Goal: Task Accomplishment & Management: Manage account settings

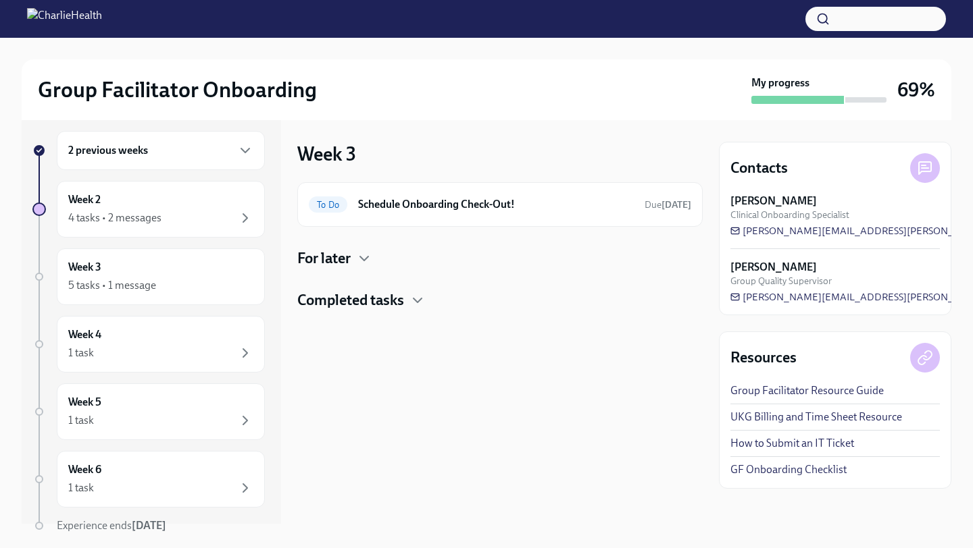
scroll to position [17, 0]
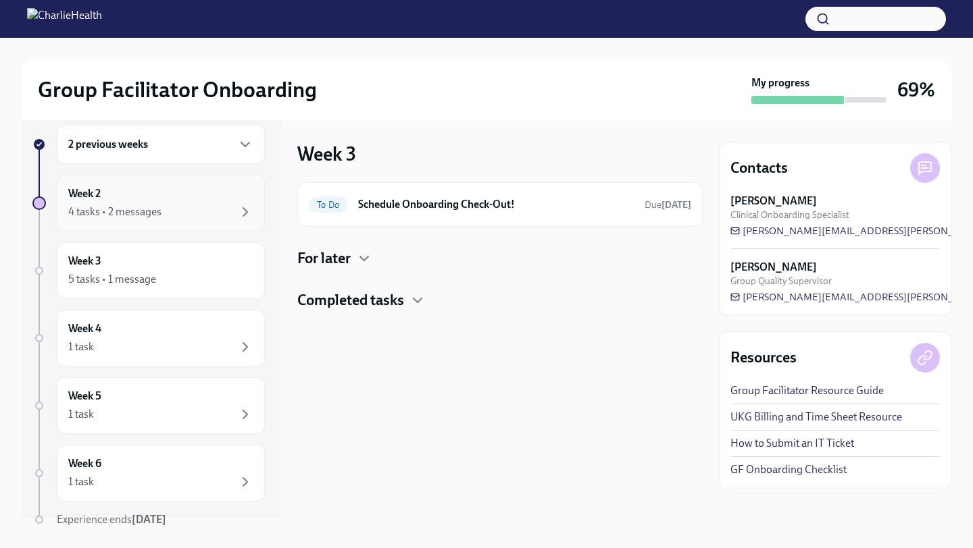
click at [187, 213] on div "4 tasks • 2 messages" at bounding box center [160, 212] width 185 height 16
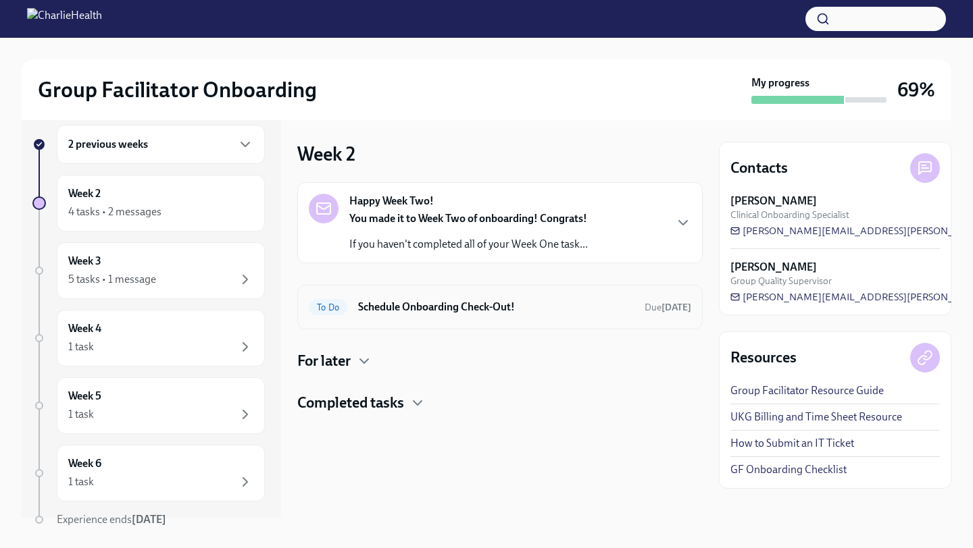
click at [388, 302] on h6 "Schedule Onboarding Check-Out!" at bounding box center [496, 307] width 276 height 15
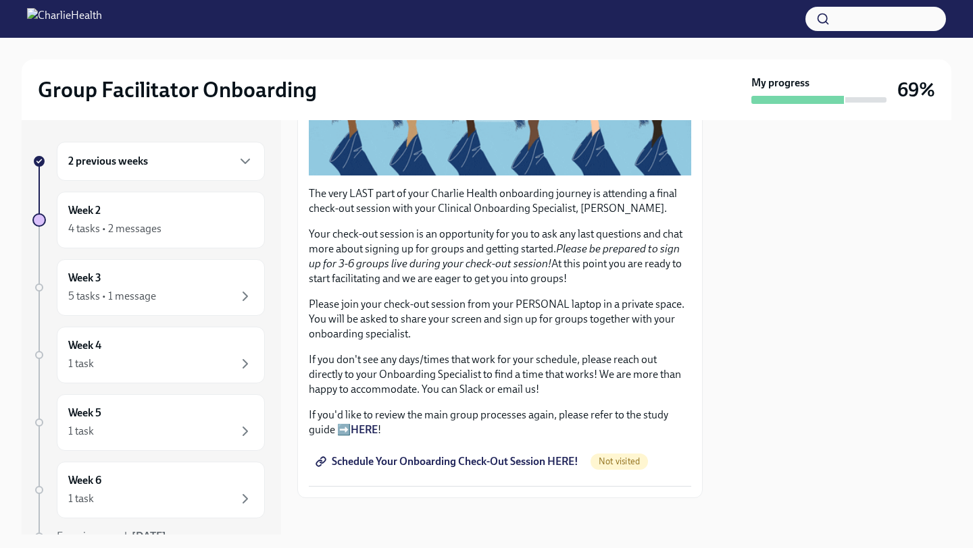
scroll to position [252, 0]
click at [480, 458] on span "Schedule Your Onboarding Check-Out Session HERE!" at bounding box center [448, 462] width 260 height 14
click at [135, 278] on div "Week 3 5 tasks • 1 message" at bounding box center [160, 288] width 185 height 34
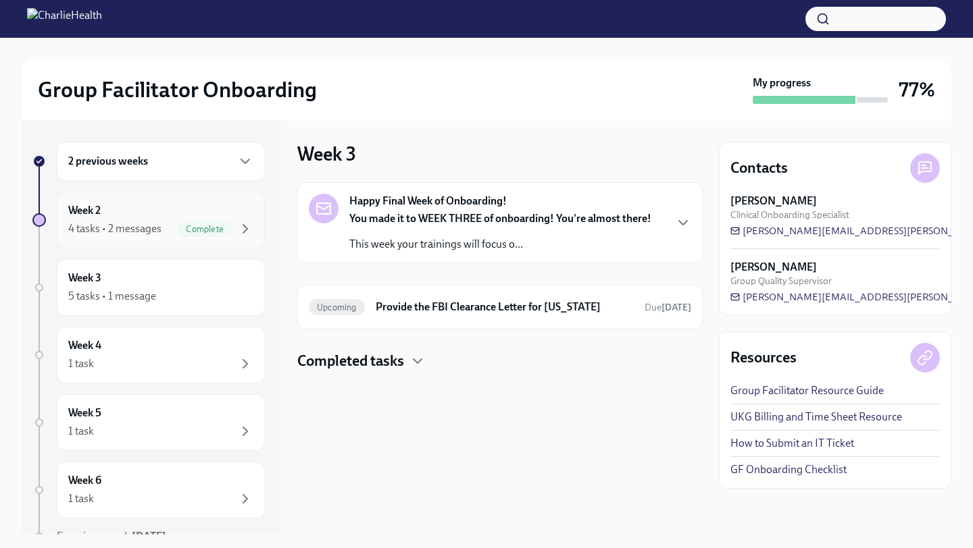
click at [220, 242] on div "Week 2 4 tasks • 2 messages Complete" at bounding box center [161, 220] width 208 height 57
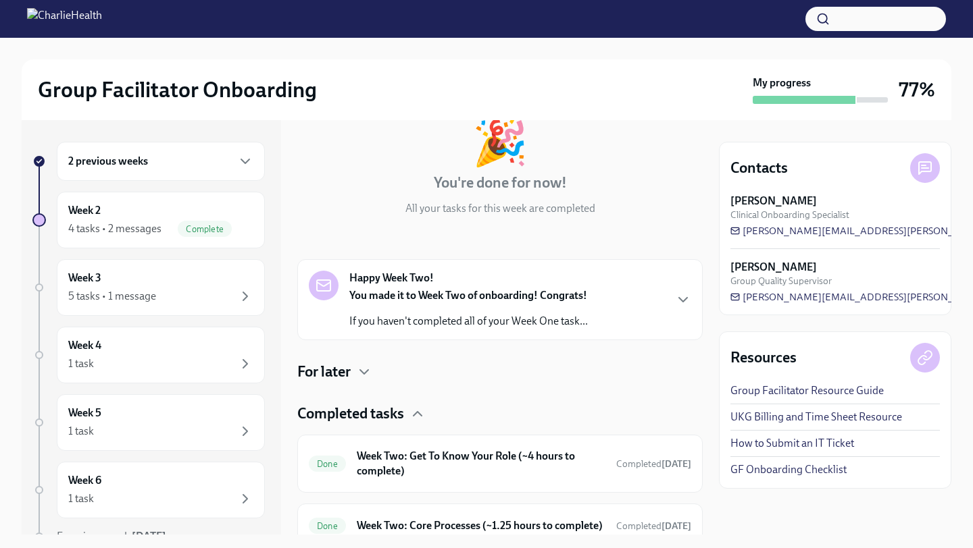
scroll to position [82, 0]
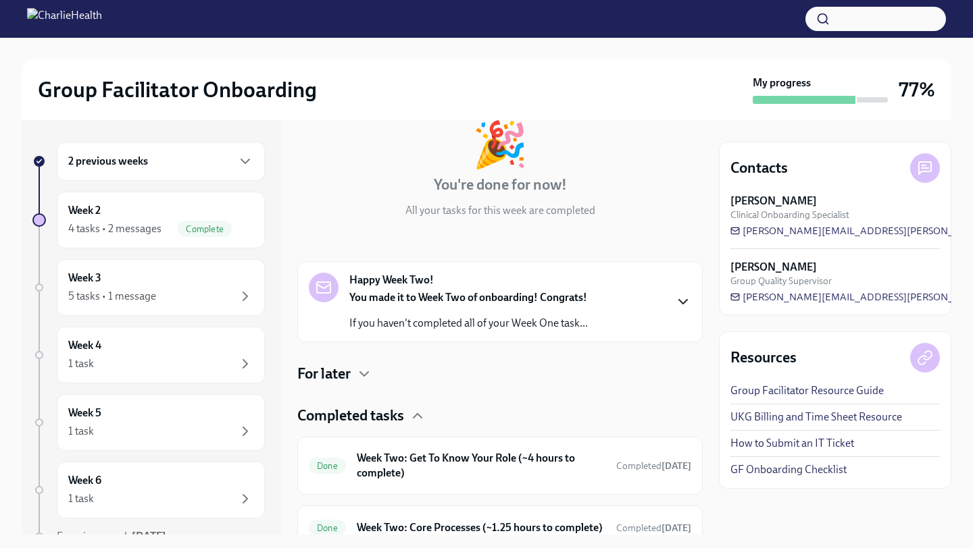
click at [679, 301] on icon "button" at bounding box center [683, 302] width 8 height 4
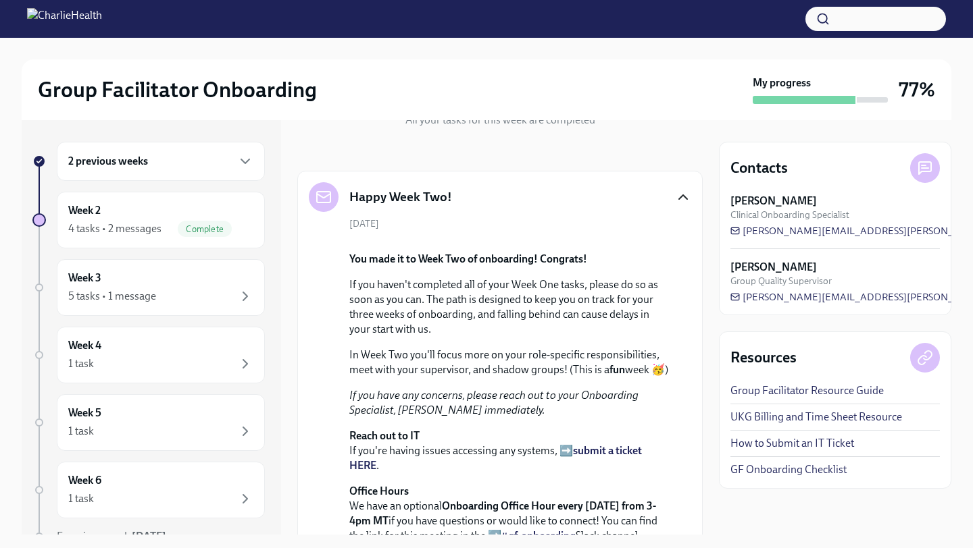
scroll to position [174, 0]
click at [209, 345] on div "Week 4 1 task" at bounding box center [160, 355] width 185 height 34
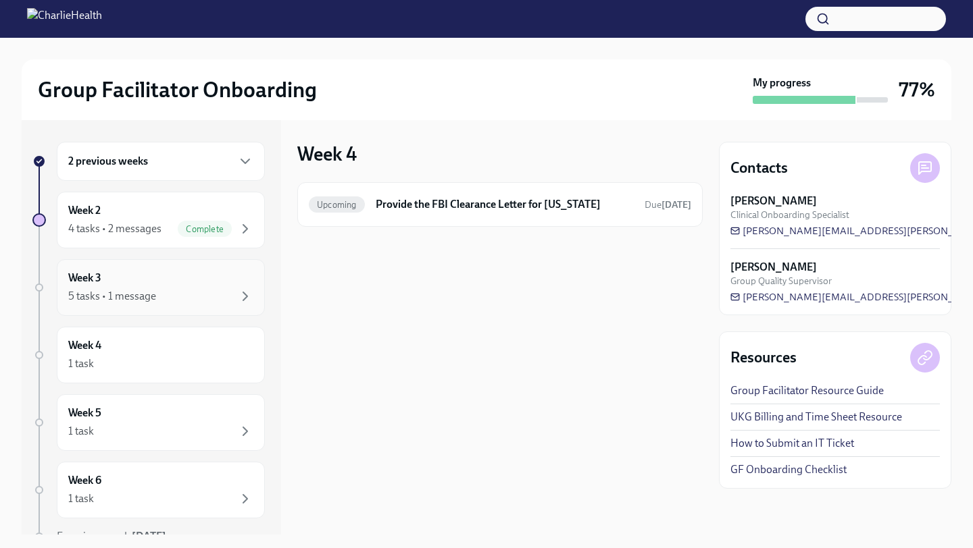
click at [220, 305] on div "Week 3 5 tasks • 1 message" at bounding box center [161, 287] width 208 height 57
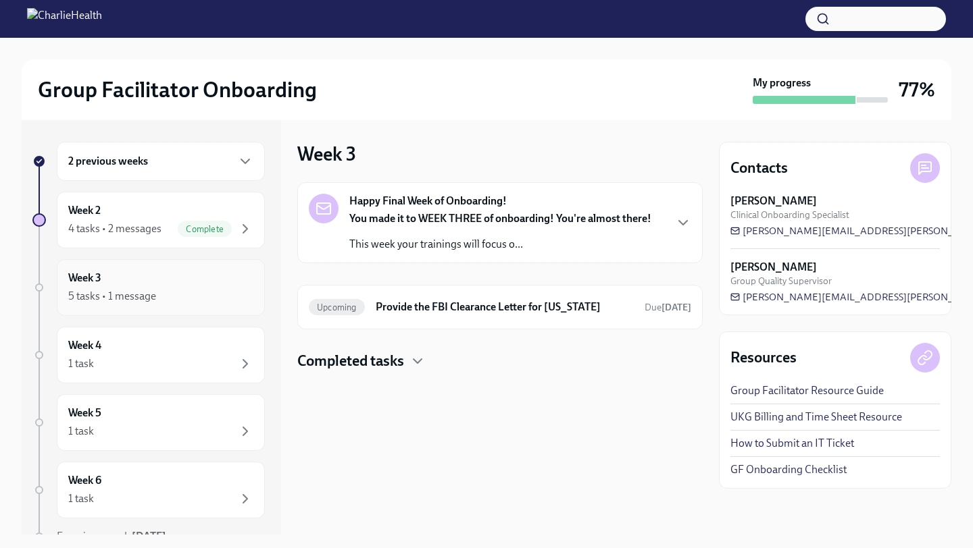
click at [122, 294] on div "5 tasks • 1 message" at bounding box center [112, 296] width 88 height 15
click at [237, 159] on icon "button" at bounding box center [245, 161] width 16 height 16
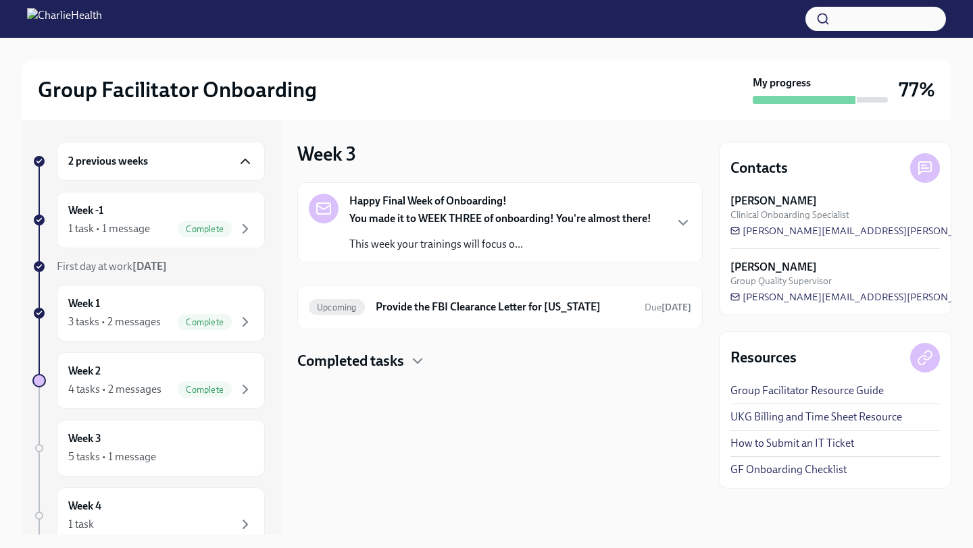
click at [241, 159] on icon "button" at bounding box center [245, 161] width 8 height 4
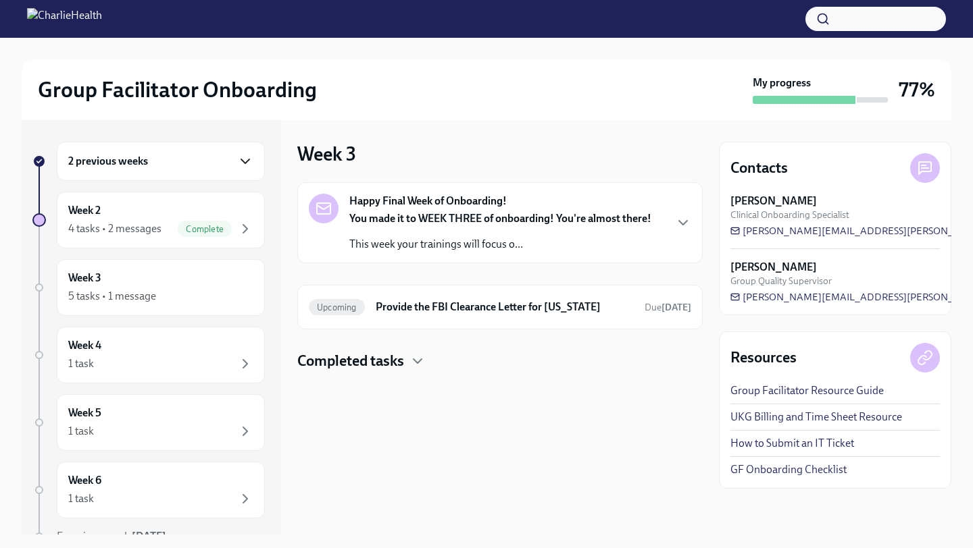
click at [237, 159] on icon "button" at bounding box center [245, 161] width 16 height 16
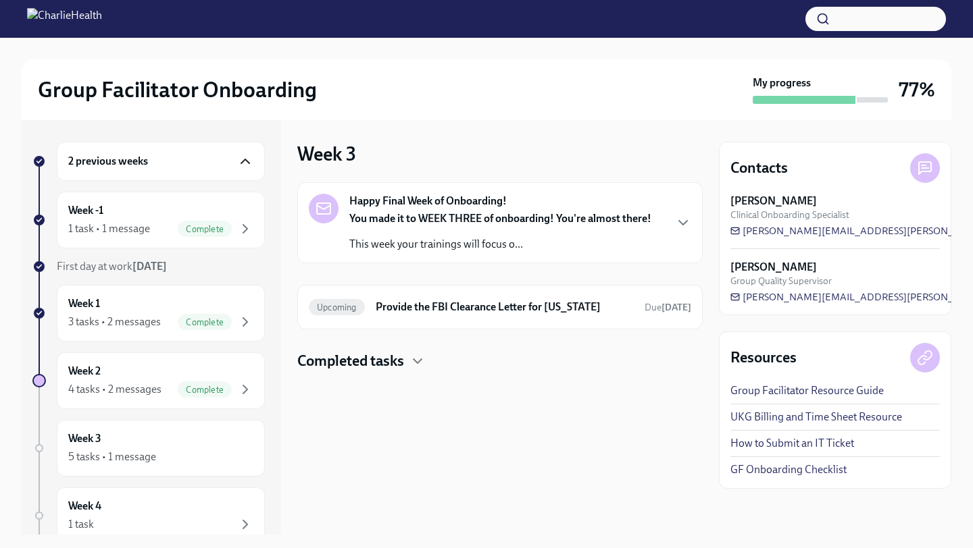
click at [237, 161] on icon "button" at bounding box center [245, 161] width 16 height 16
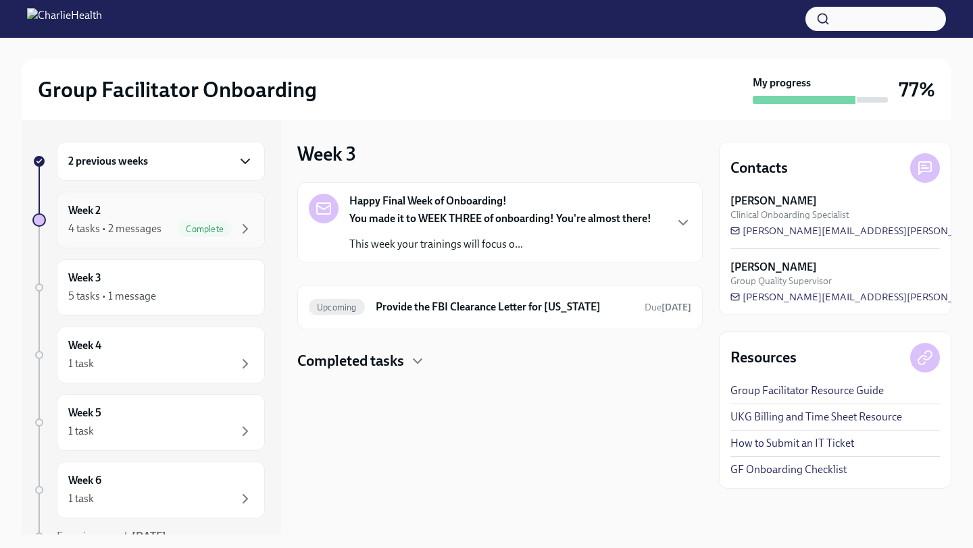
click at [195, 215] on div "Week 2 4 tasks • 2 messages Complete" at bounding box center [160, 220] width 185 height 34
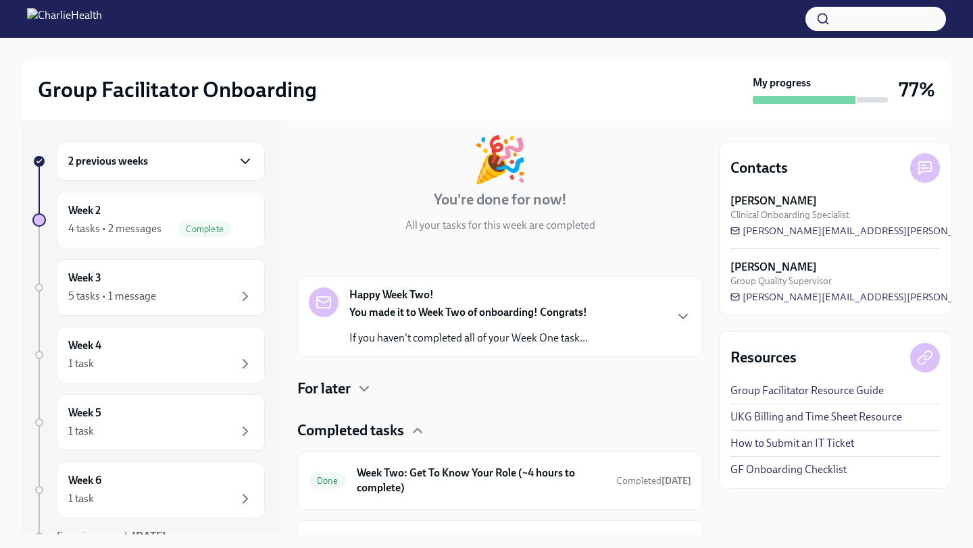
scroll to position [66, 0]
click at [675, 313] on icon "button" at bounding box center [683, 318] width 16 height 16
